Goal: Task Accomplishment & Management: Complete application form

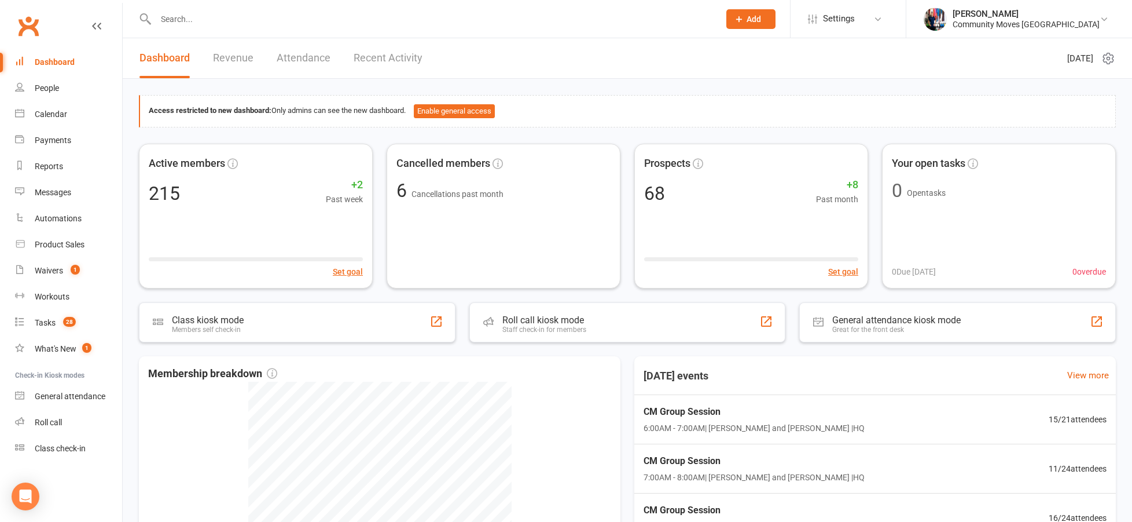
click at [183, 27] on div at bounding box center [425, 19] width 573 height 38
click at [185, 19] on input "text" at bounding box center [431, 19] width 559 height 16
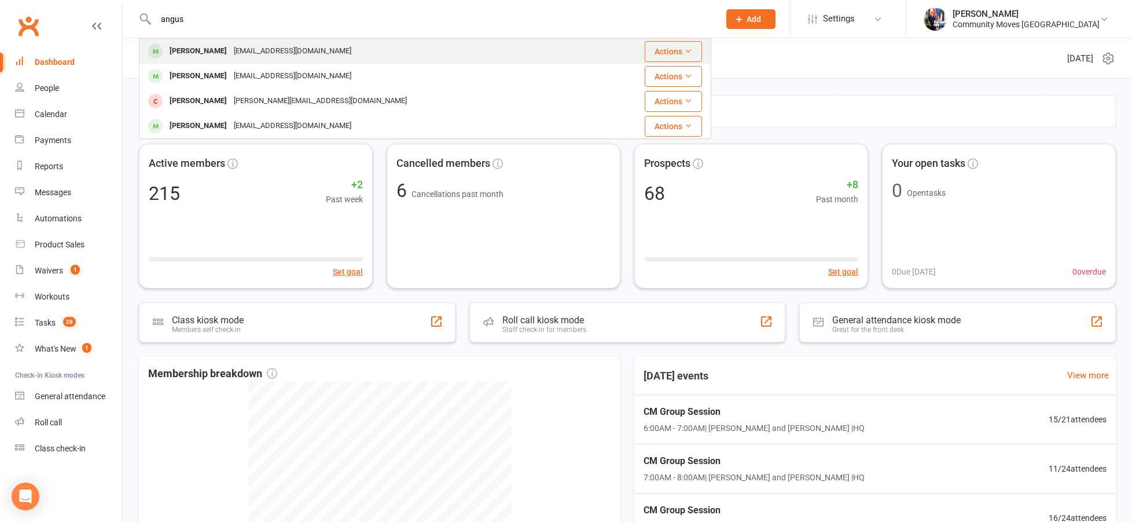
type input "angus"
click at [182, 49] on div "[PERSON_NAME]" at bounding box center [198, 51] width 64 height 17
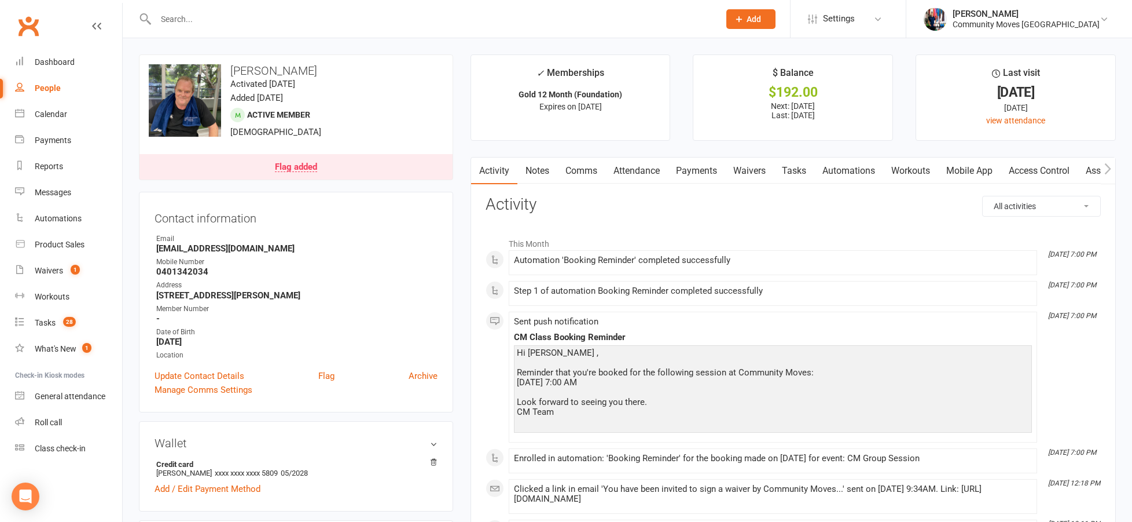
click at [746, 174] on link "Waivers" at bounding box center [749, 170] width 49 height 27
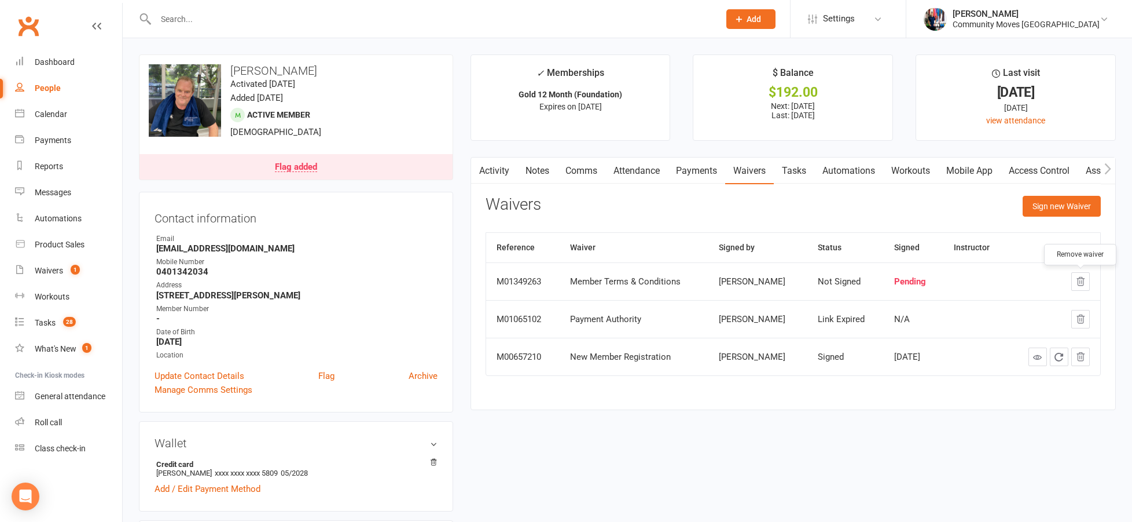
click at [1081, 277] on icon "button" at bounding box center [1081, 281] width 8 height 8
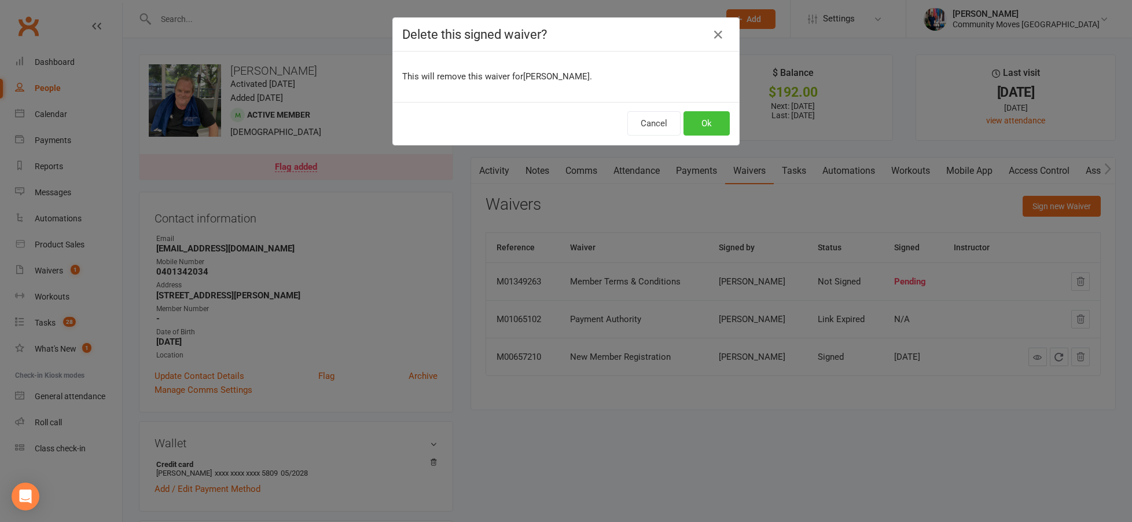
click at [701, 131] on button "Ok" at bounding box center [707, 123] width 46 height 24
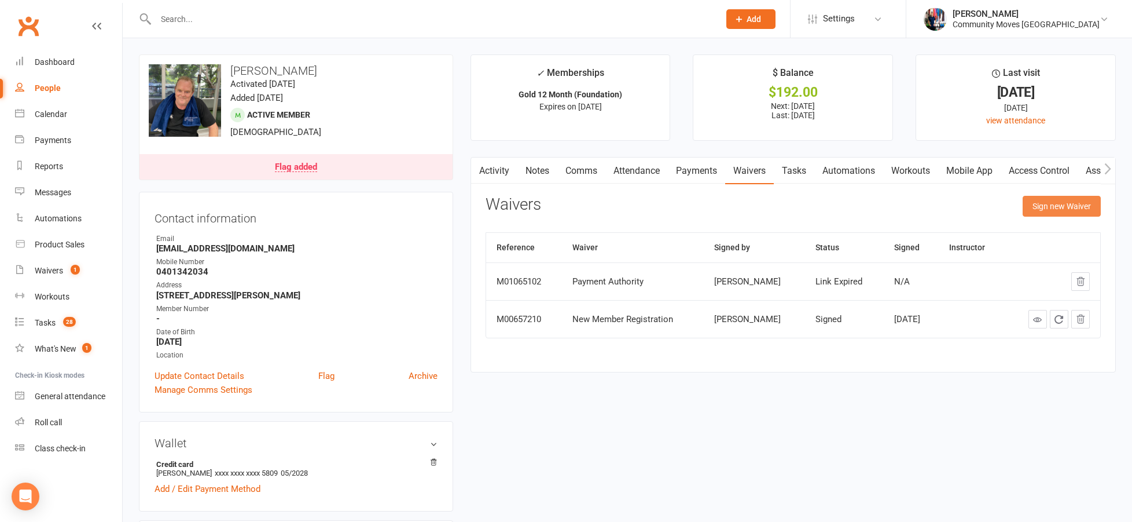
click at [1073, 207] on button "Sign new Waiver" at bounding box center [1062, 206] width 78 height 21
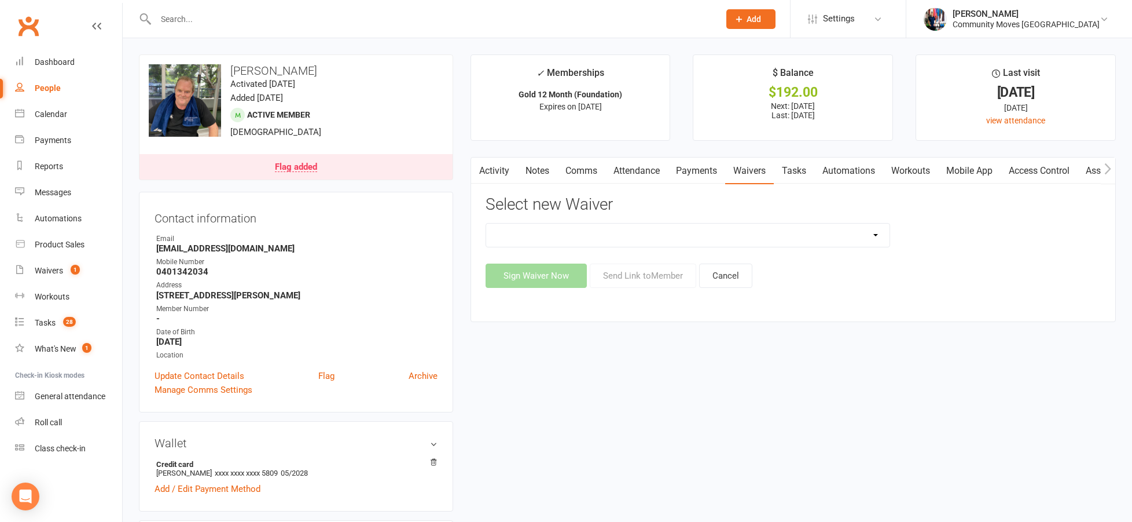
click at [674, 234] on select "Member Terms & Conditions New Member Registration New Member Registration - 21 …" at bounding box center [688, 234] width 404 height 23
select select "6788"
click at [486, 223] on select "Member Terms & Conditions New Member Registration New Member Registration - 21 …" at bounding box center [688, 234] width 404 height 23
click at [559, 284] on button "Sign Waiver Now" at bounding box center [536, 275] width 101 height 24
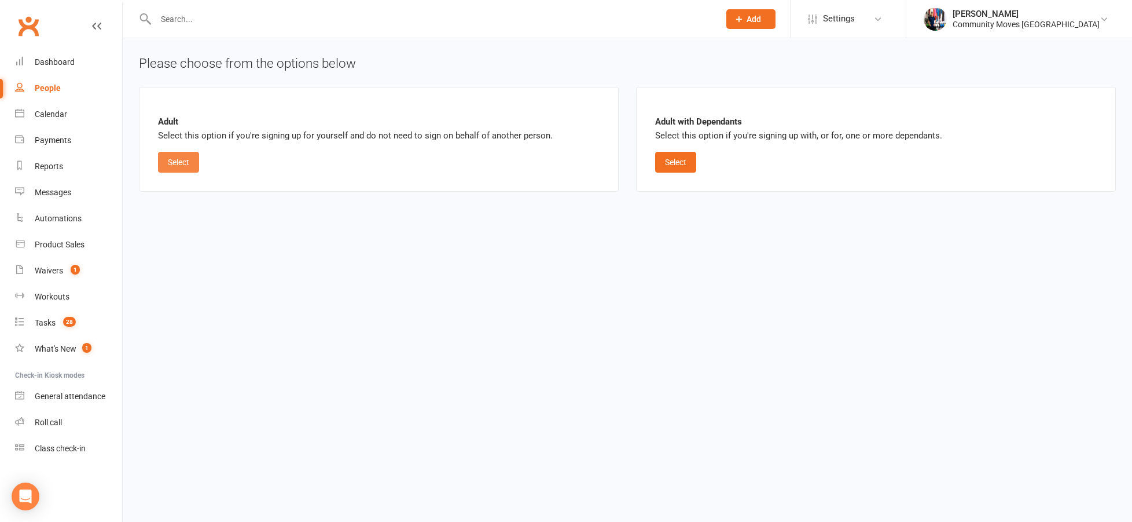
click at [185, 162] on button "Select" at bounding box center [178, 162] width 41 height 21
select select "05"
select select "2028"
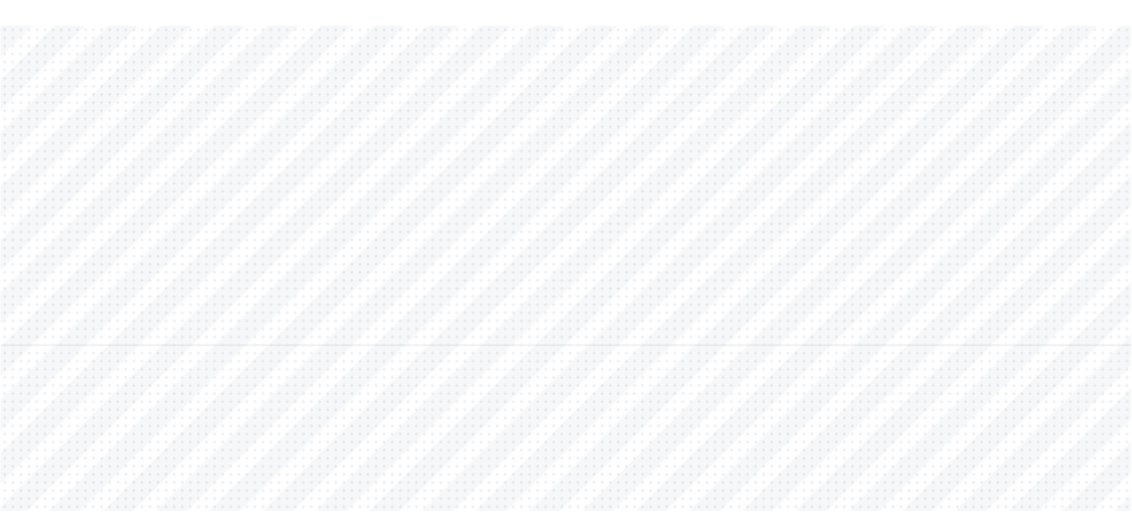
scroll to position [1457, 0]
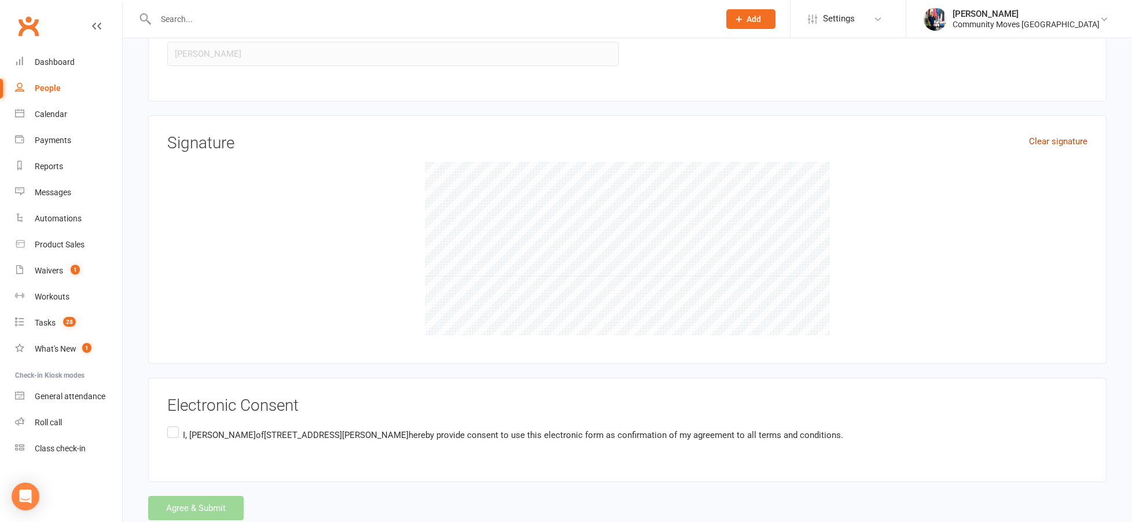
click at [1059, 140] on link "Clear signature" at bounding box center [1058, 141] width 58 height 14
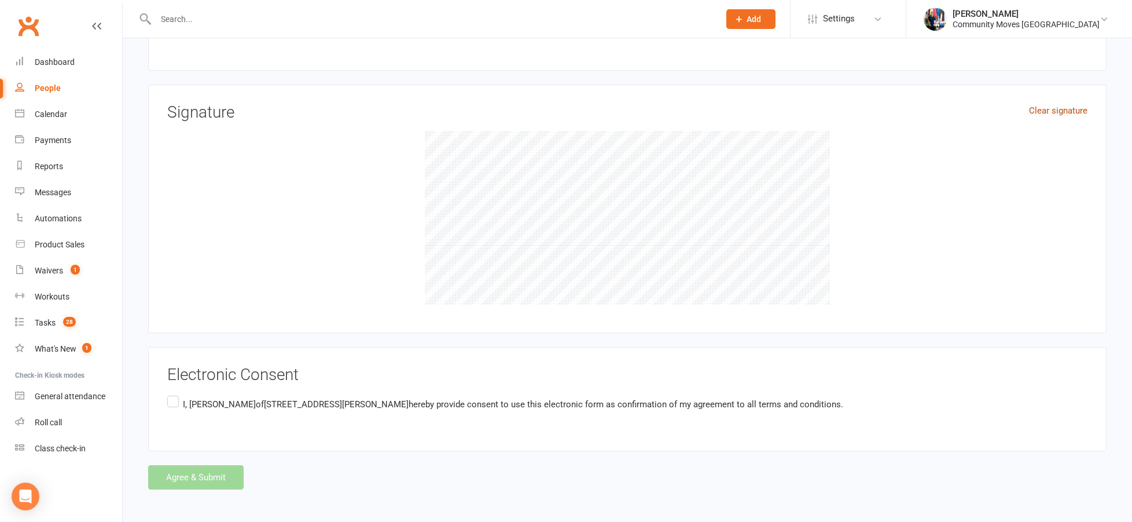
click at [1084, 111] on link "Clear signature" at bounding box center [1058, 111] width 58 height 14
click at [171, 395] on label "I, Angus Britts of 4 Ben Boyd Rd, Neutral Bay, NSW 2089 AU hereby provide conse…" at bounding box center [505, 404] width 676 height 23
click at [171, 393] on input "I, Angus Britts of 4 Ben Boyd Rd, Neutral Bay, NSW 2089 AU hereby provide conse…" at bounding box center [171, 393] width 8 height 0
click at [1041, 107] on link "Clear signature" at bounding box center [1058, 111] width 58 height 14
click at [217, 471] on button "Agree & Submit" at bounding box center [196, 477] width 96 height 24
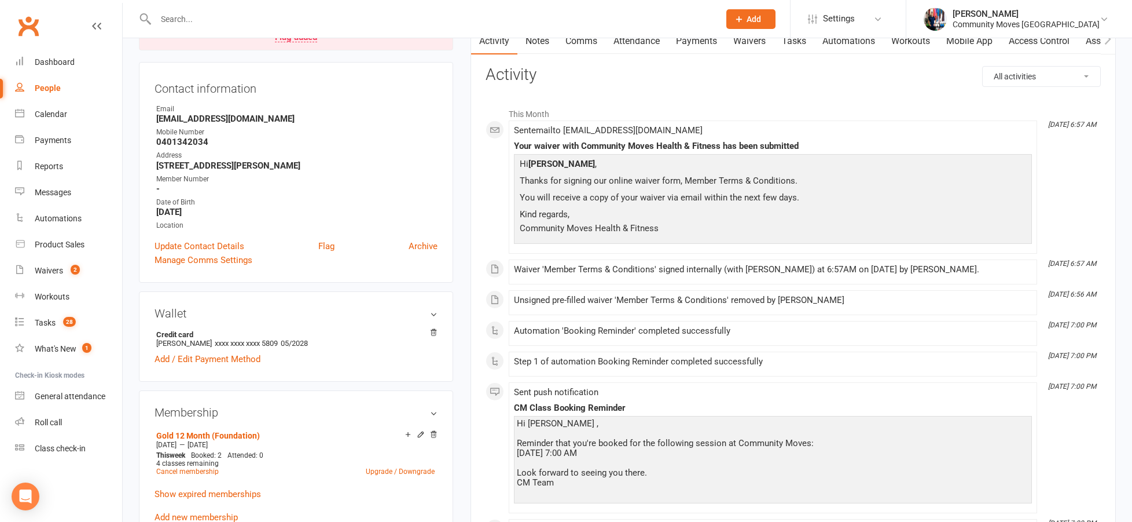
scroll to position [47, 0]
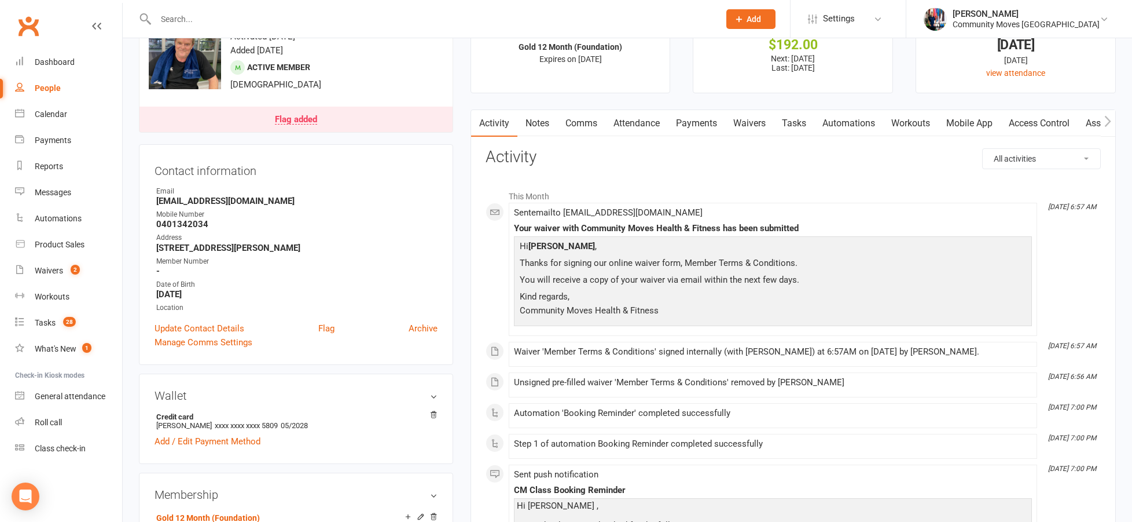
click at [720, 126] on link "Payments" at bounding box center [696, 123] width 57 height 27
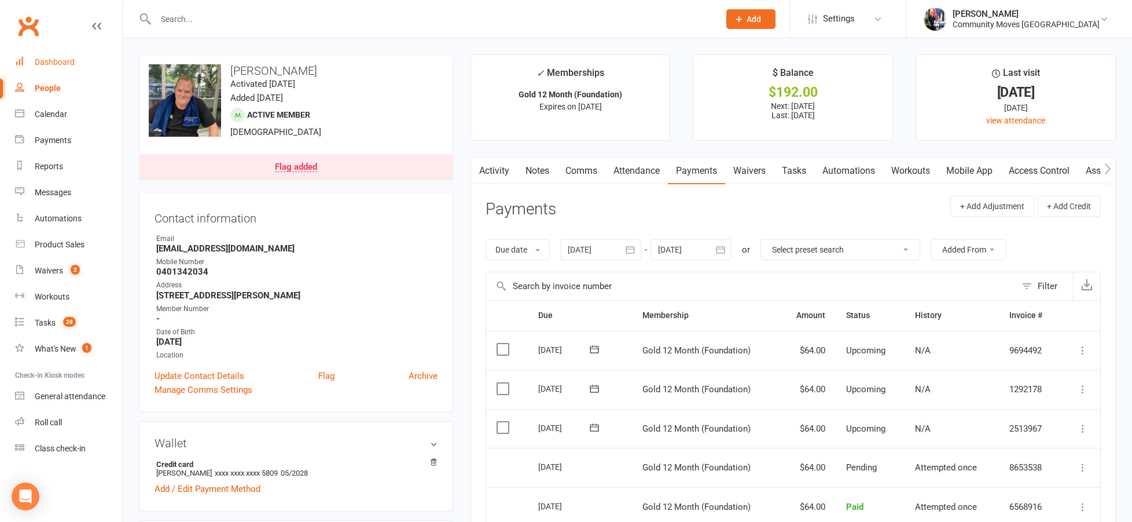
click at [53, 65] on div "Dashboard" at bounding box center [55, 61] width 40 height 9
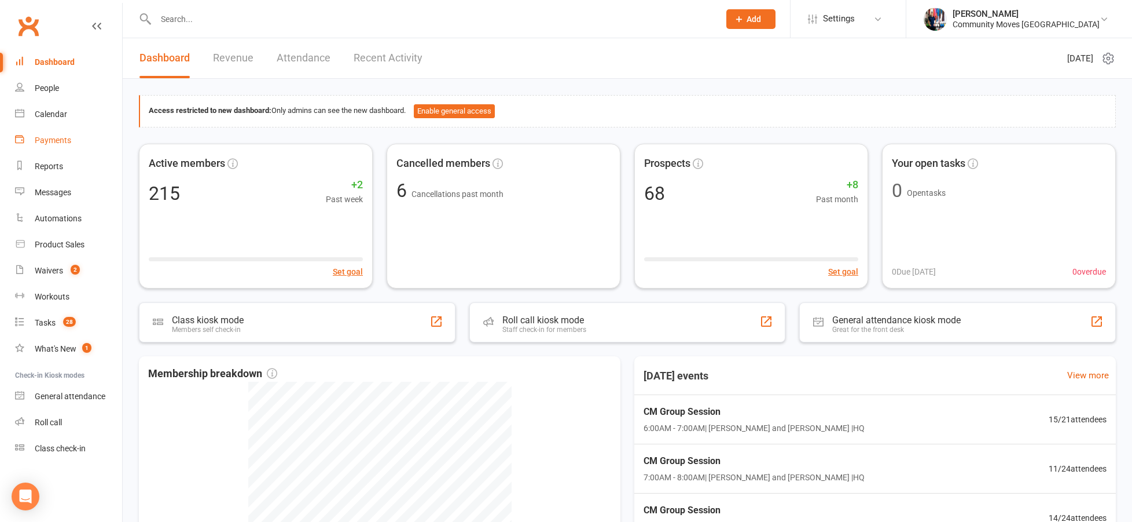
click at [53, 136] on div "Payments" at bounding box center [53, 139] width 36 height 9
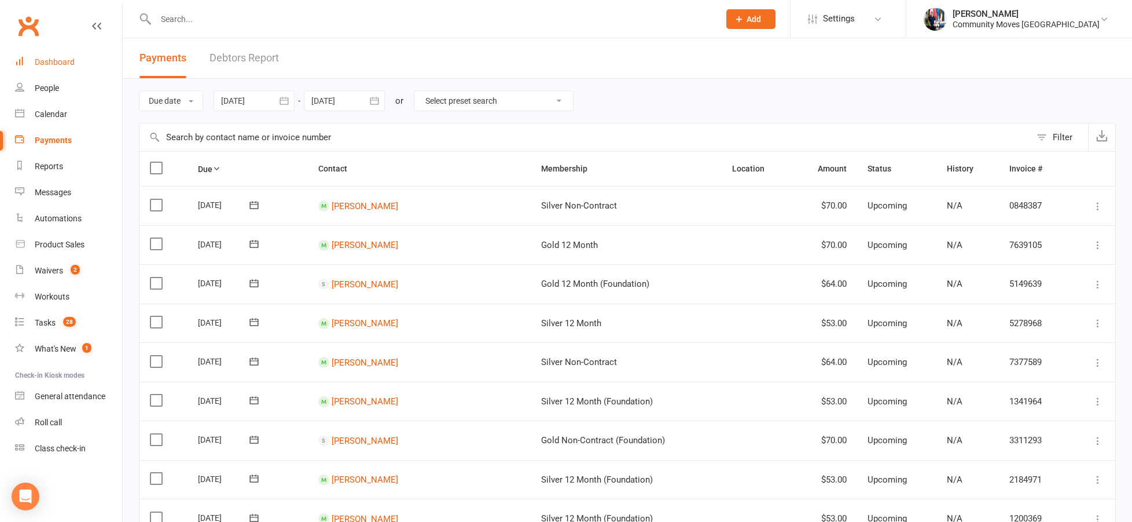
click at [44, 56] on link "Dashboard" at bounding box center [68, 62] width 107 height 26
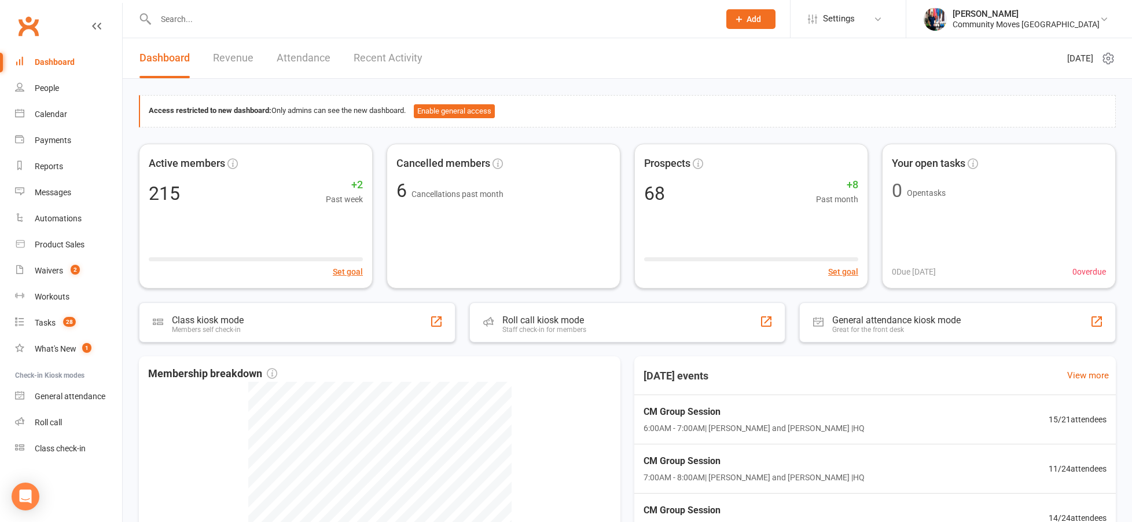
click at [241, 27] on div at bounding box center [425, 19] width 573 height 38
click at [237, 25] on input "text" at bounding box center [431, 19] width 559 height 16
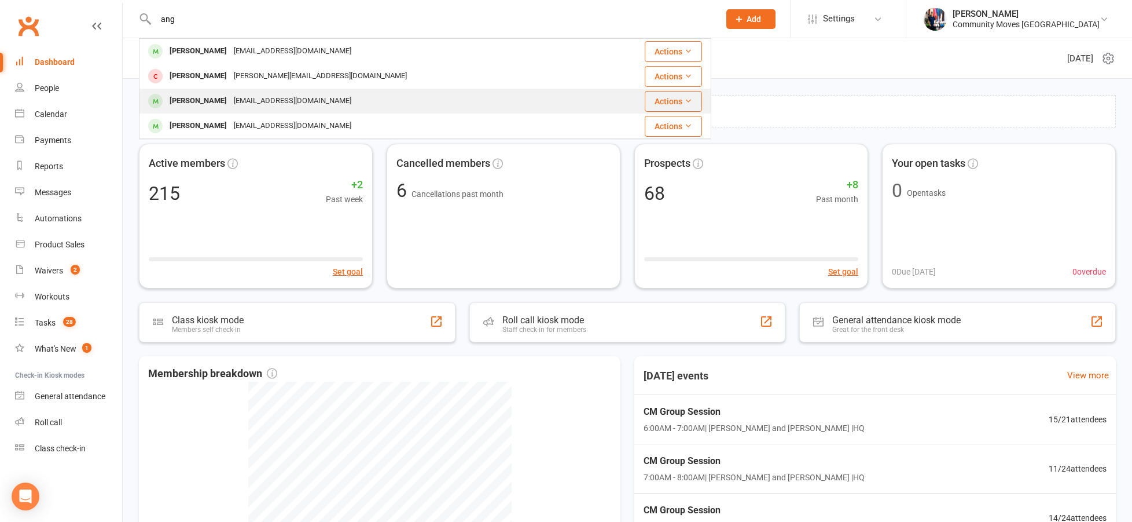
type input "ang"
click at [208, 101] on div "[PERSON_NAME]" at bounding box center [198, 101] width 64 height 17
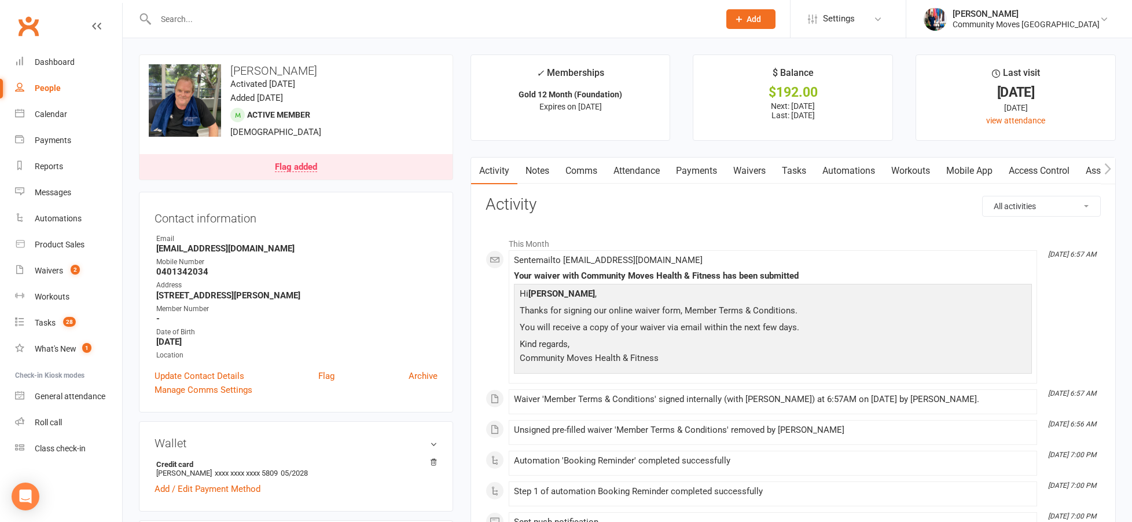
click at [697, 171] on link "Payments" at bounding box center [696, 170] width 57 height 27
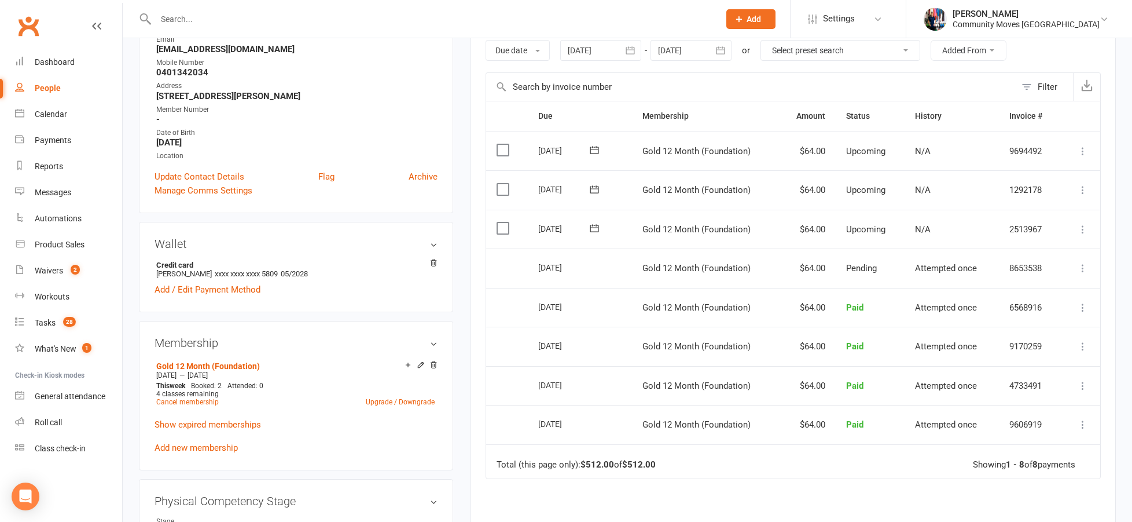
scroll to position [200, 0]
click at [1084, 226] on icon at bounding box center [1083, 229] width 12 height 12
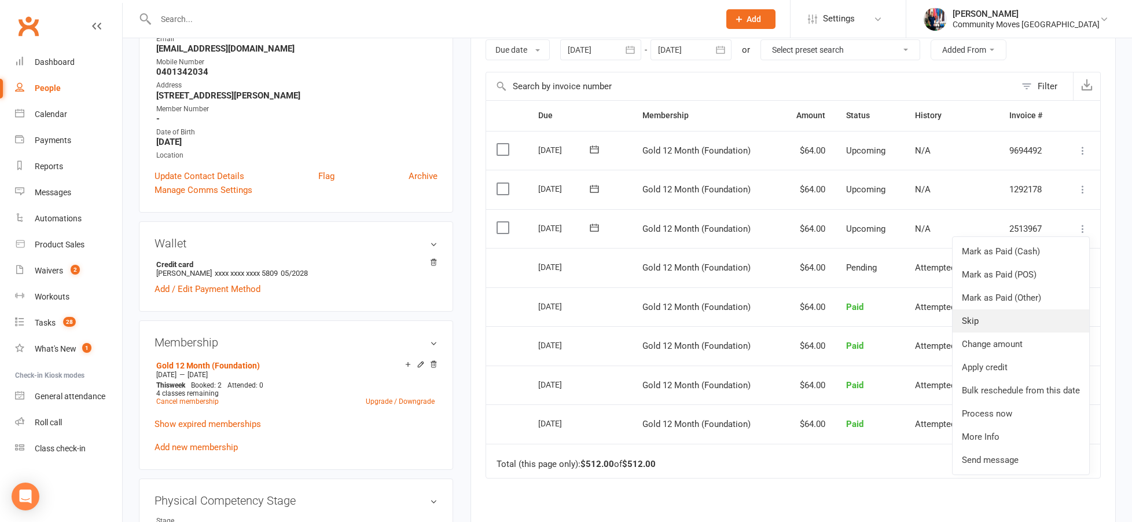
click at [1019, 321] on link "Skip" at bounding box center [1021, 320] width 137 height 23
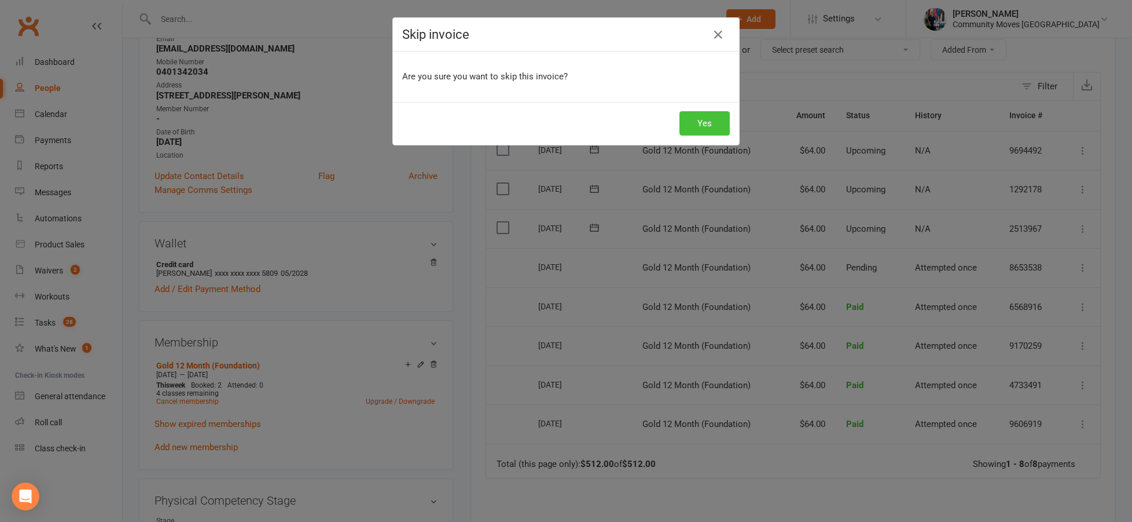
click at [695, 120] on button "Yes" at bounding box center [705, 123] width 50 height 24
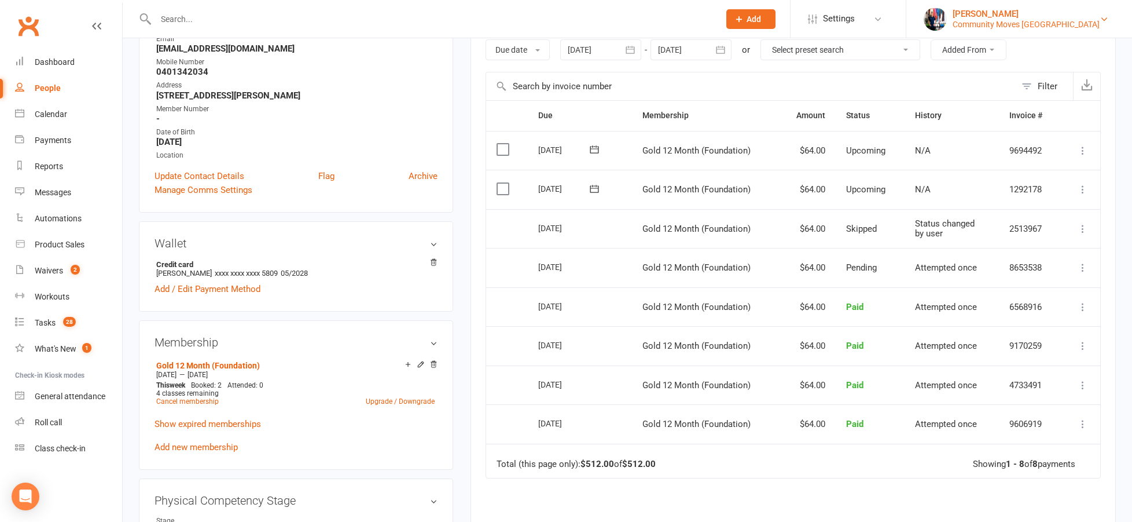
click at [1095, 20] on div "Community Moves [GEOGRAPHIC_DATA]" at bounding box center [1026, 24] width 147 height 10
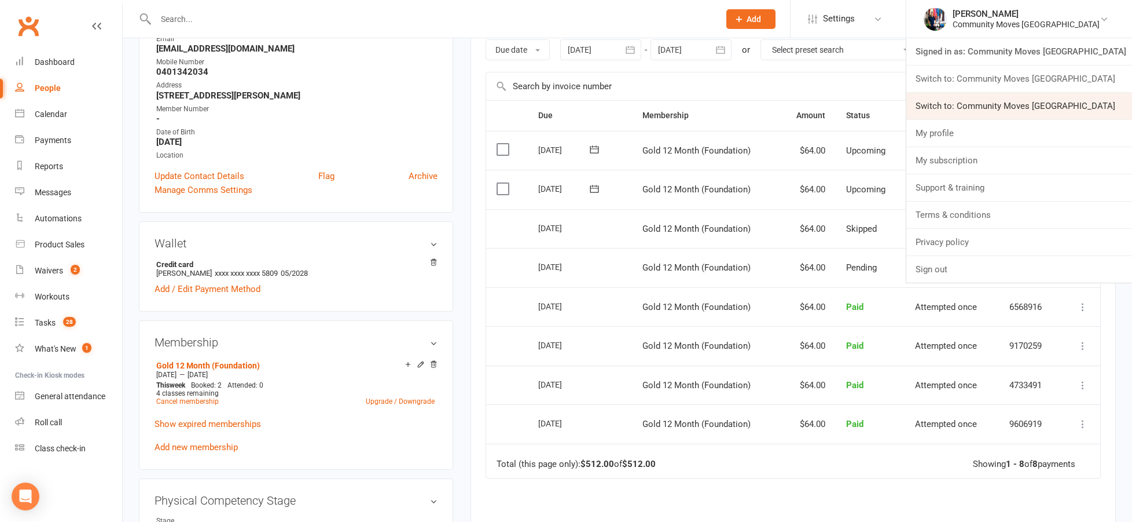
click at [1076, 99] on link "Switch to: Community Moves [GEOGRAPHIC_DATA]" at bounding box center [1020, 106] width 226 height 27
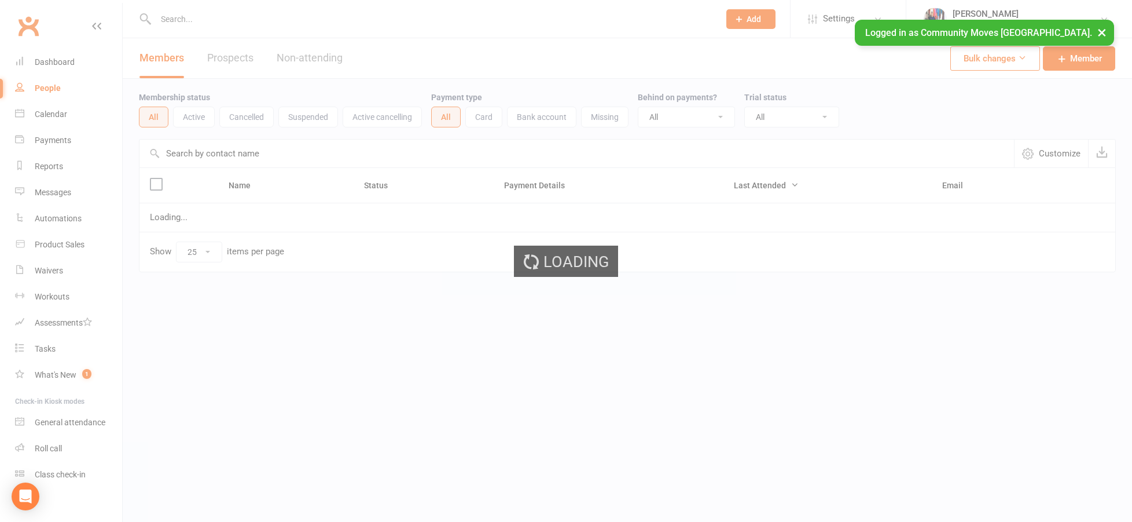
select select "25"
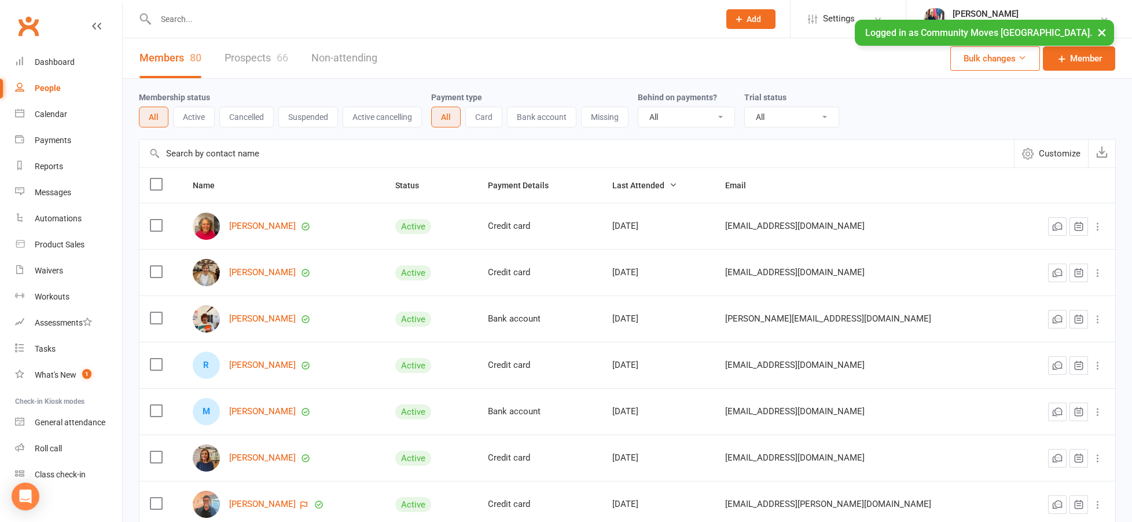
click at [193, 117] on button "Active" at bounding box center [194, 117] width 42 height 21
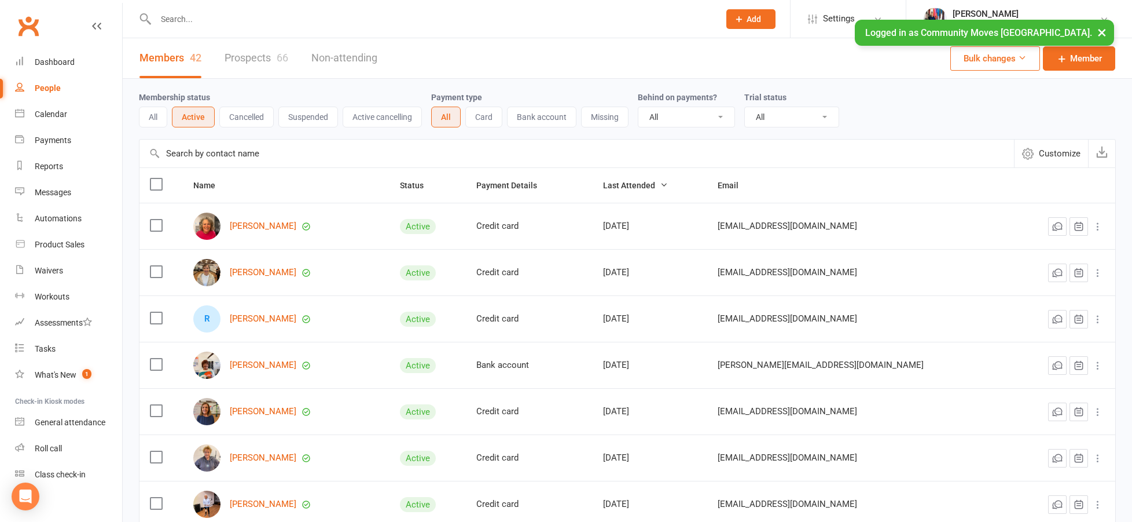
click at [306, 117] on button "Suspended" at bounding box center [308, 117] width 60 height 21
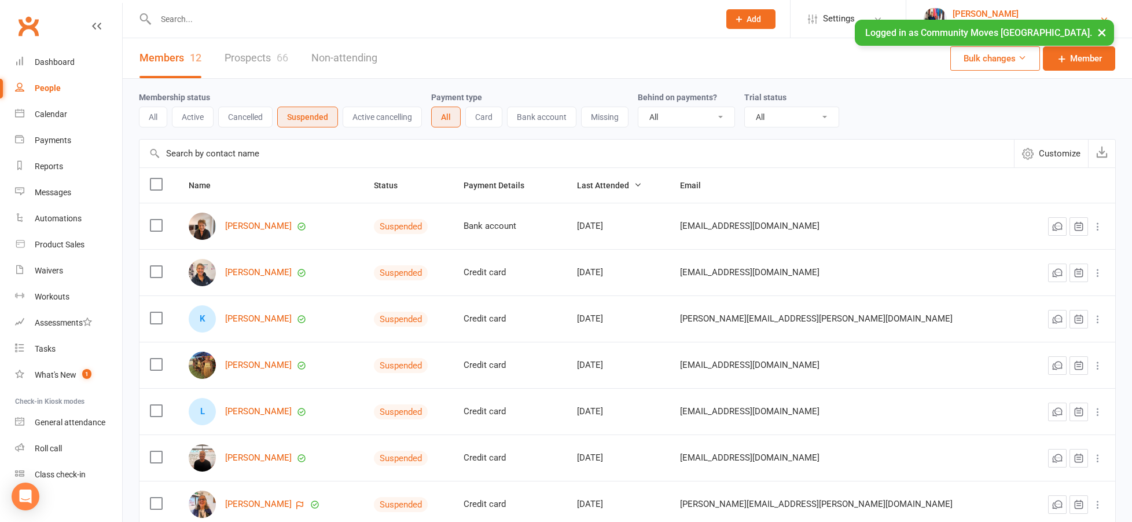
click at [1053, 9] on div "[PERSON_NAME]" at bounding box center [1026, 14] width 147 height 10
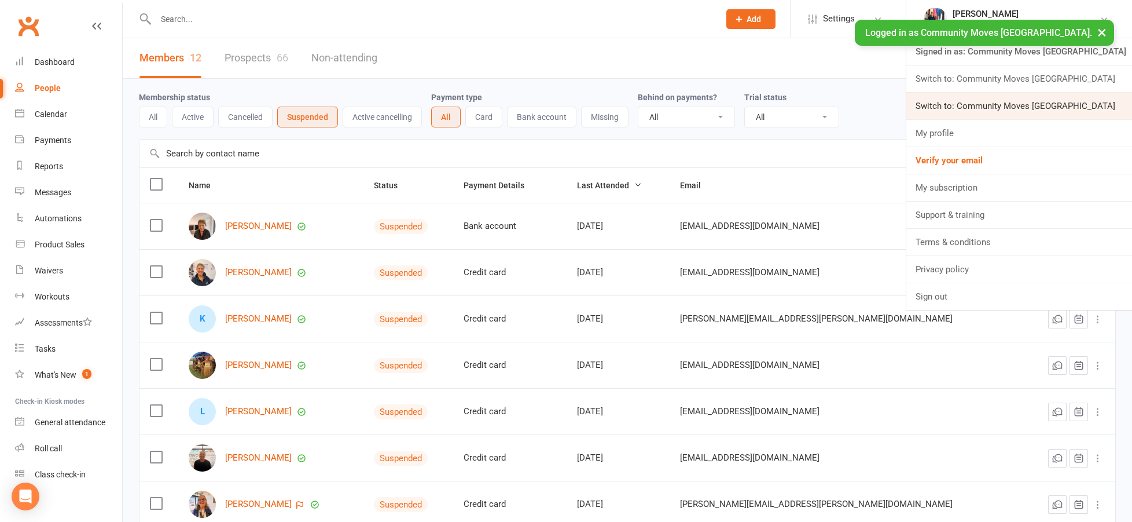
click at [1066, 101] on link "Switch to: Community Moves Neutral Bay" at bounding box center [1020, 106] width 226 height 27
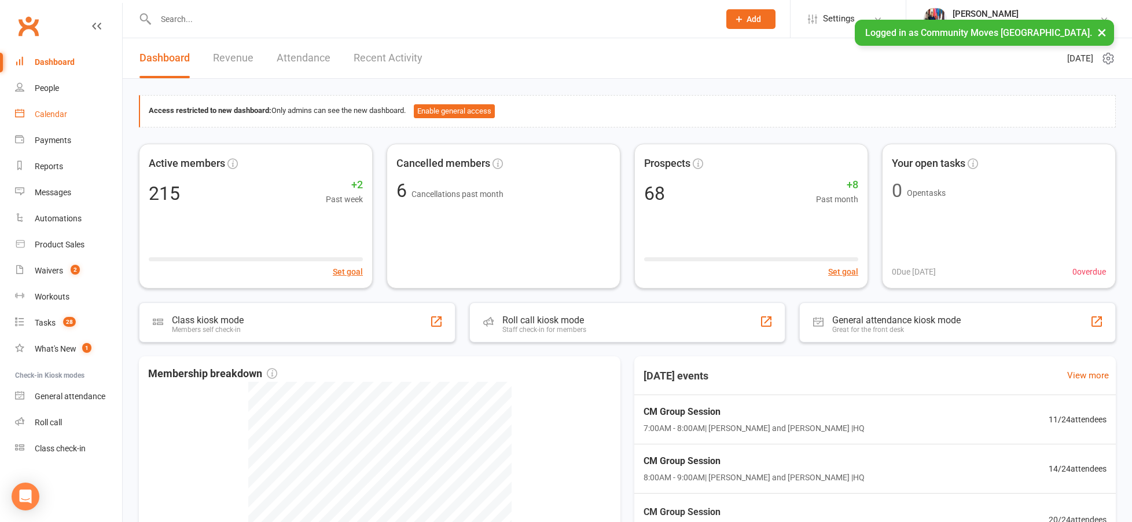
click at [53, 116] on div "Calendar" at bounding box center [51, 113] width 32 height 9
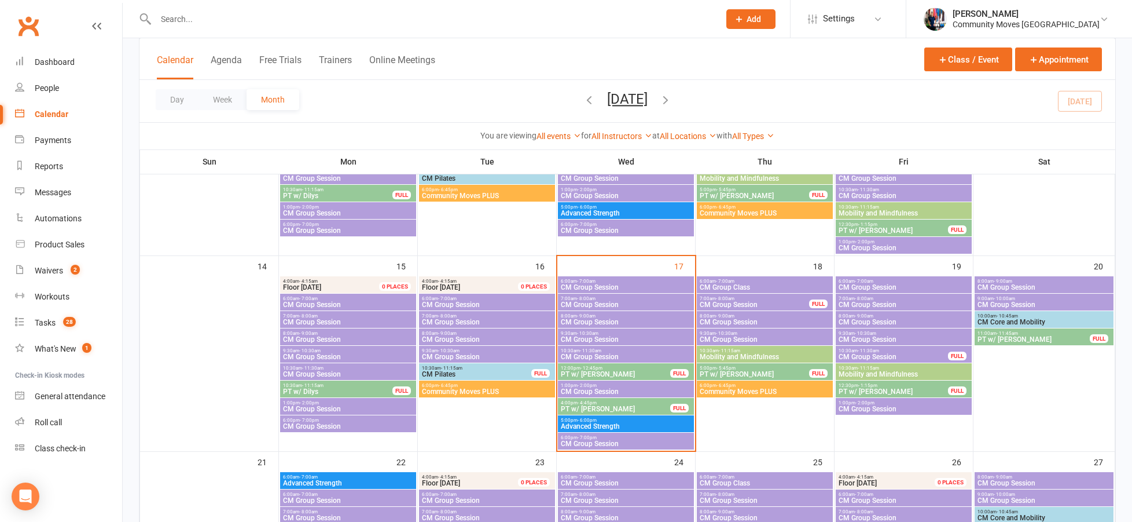
scroll to position [417, 0]
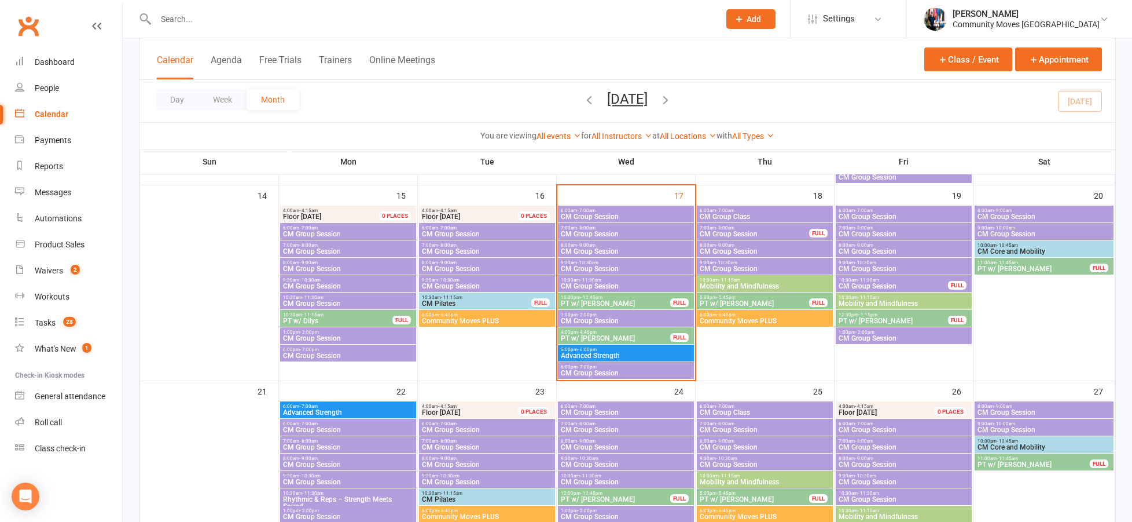
click at [610, 248] on span "CM Group Session" at bounding box center [625, 251] width 131 height 7
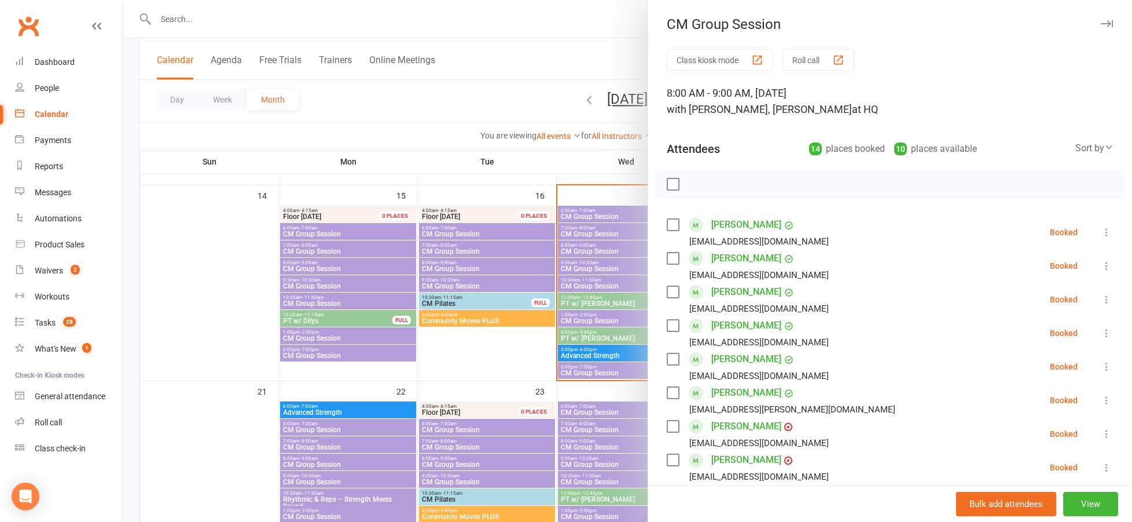
click at [608, 238] on div at bounding box center [628, 261] width 1010 height 522
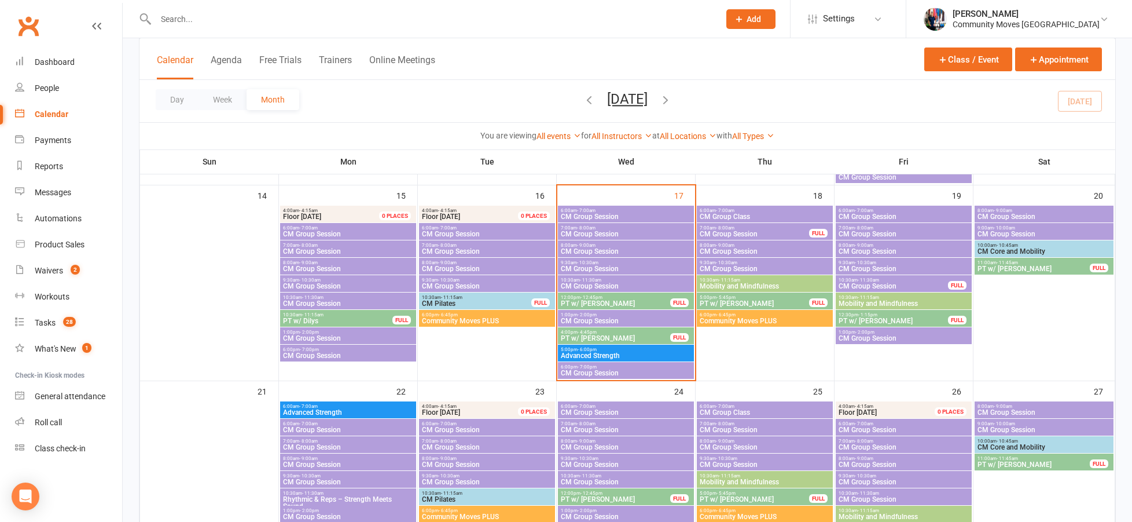
click at [608, 232] on span "CM Group Session" at bounding box center [625, 233] width 131 height 7
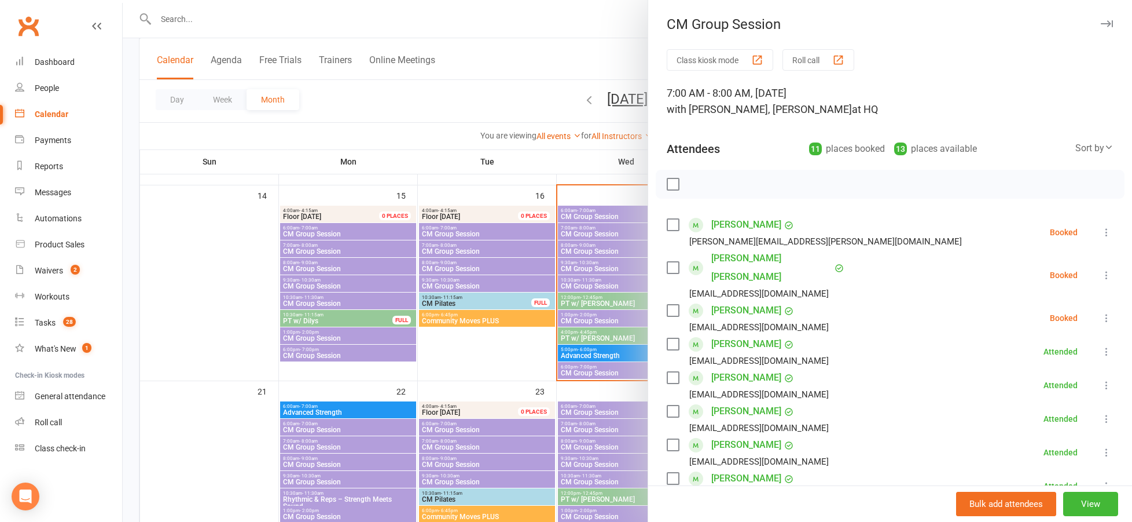
click at [608, 232] on div at bounding box center [628, 261] width 1010 height 522
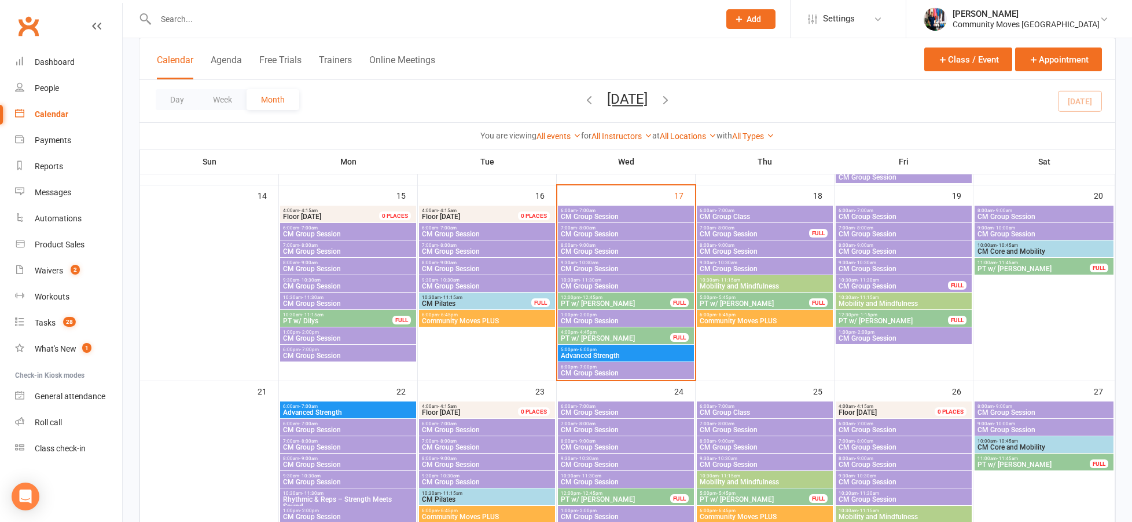
click at [619, 281] on span "10:30am - 11:30am" at bounding box center [625, 279] width 131 height 5
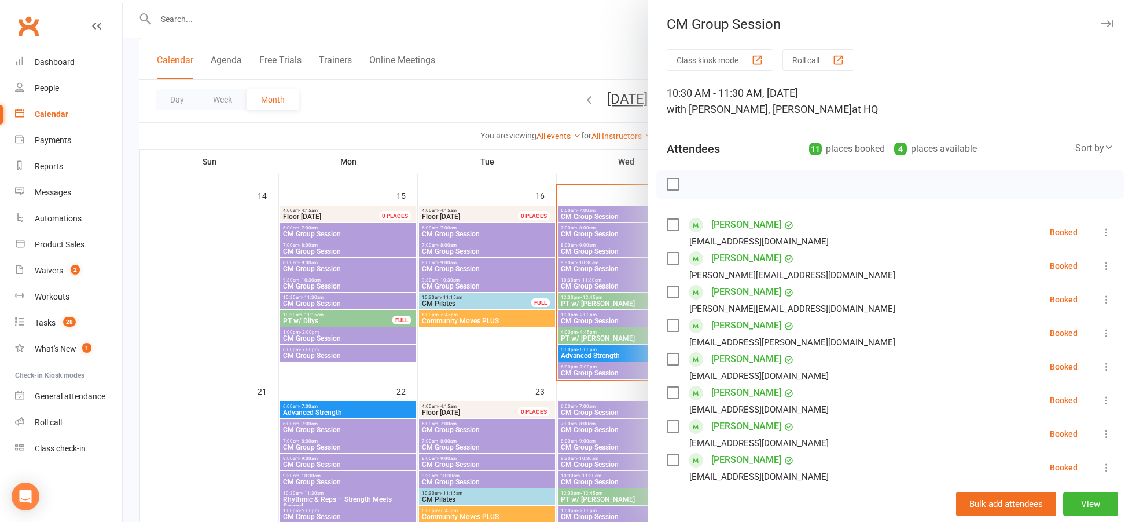
click at [615, 269] on div at bounding box center [628, 261] width 1010 height 522
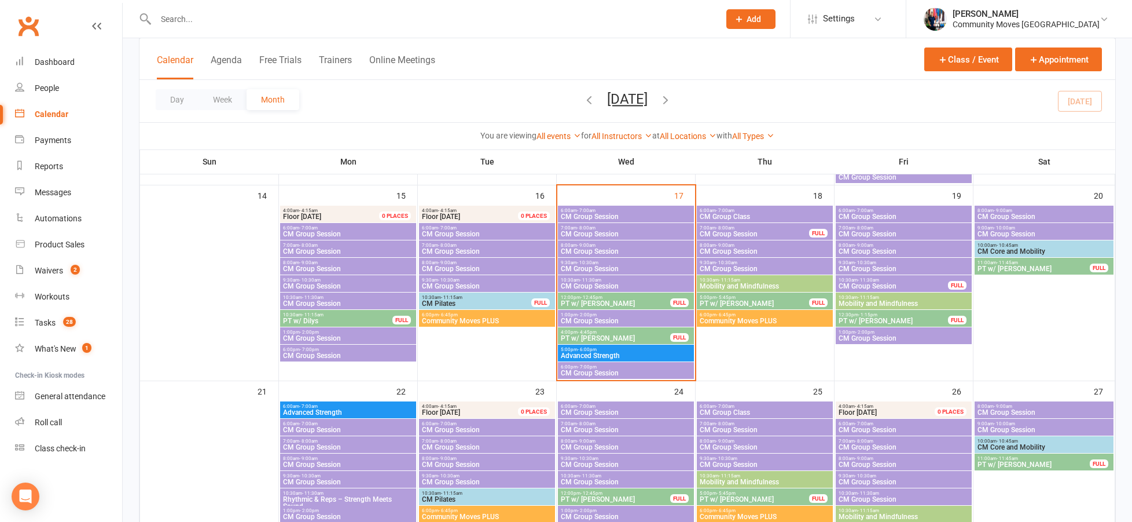
click at [615, 265] on span "CM Group Session" at bounding box center [625, 268] width 131 height 7
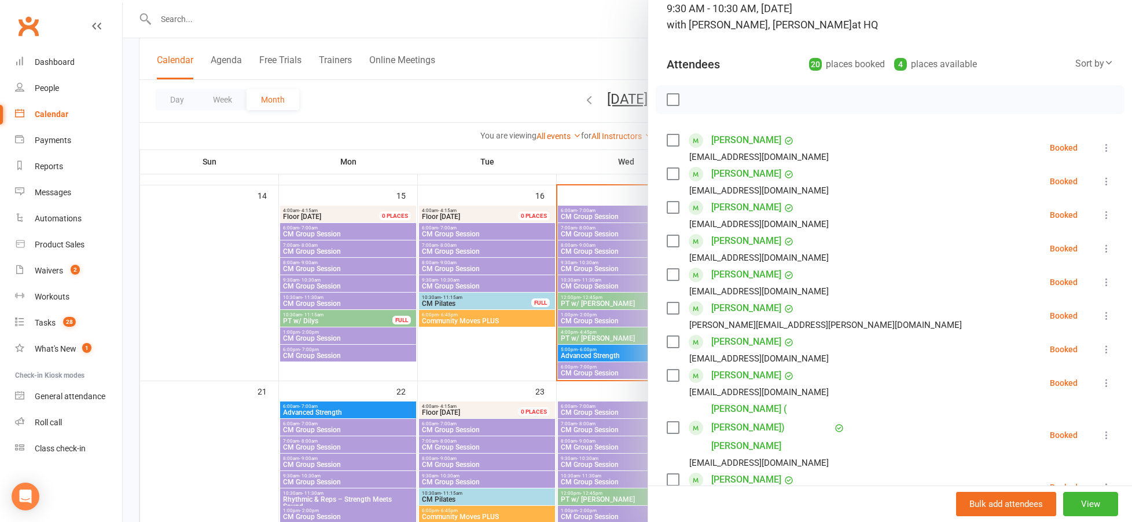
scroll to position [76, 0]
